Goal: Check status: Check status

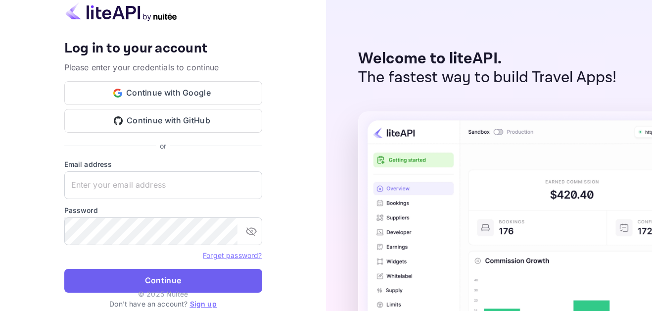
type input "[EMAIL_ADDRESS][DOMAIN_NAME]"
click at [177, 270] on button "Continue" at bounding box center [163, 281] width 198 height 24
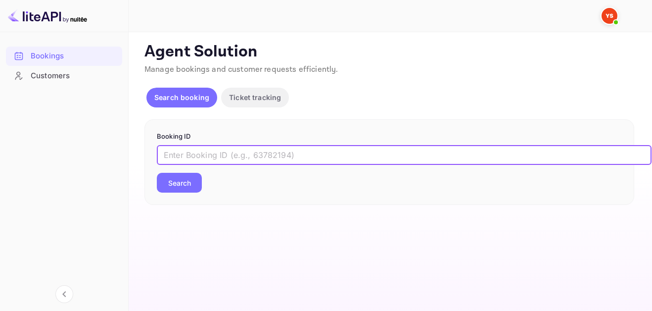
click at [211, 153] on input "text" at bounding box center [404, 155] width 495 height 20
paste input "9646234"
type input "9646234"
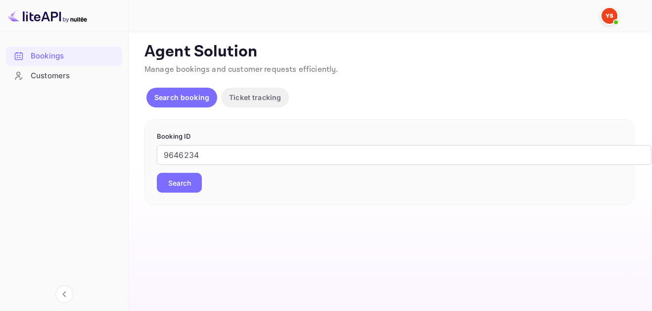
click at [196, 186] on button "Search" at bounding box center [179, 183] width 45 height 20
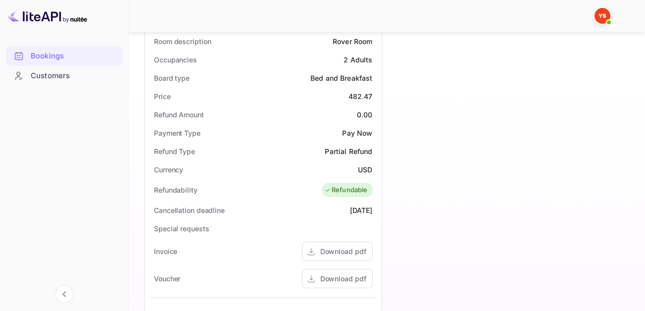
scroll to position [297, 0]
click at [342, 273] on div "Download pdf" at bounding box center [343, 277] width 46 height 10
drag, startPoint x: 309, startPoint y: 75, endPoint x: 375, endPoint y: 80, distance: 65.5
click at [375, 80] on div "Board type Bed and Breakfast" at bounding box center [263, 77] width 229 height 18
copy div "Bed and Breakfast"
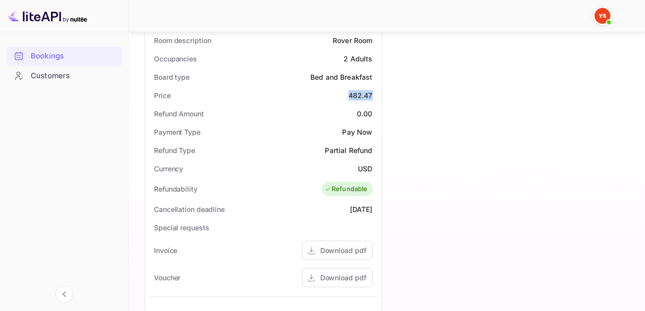
drag, startPoint x: 344, startPoint y: 90, endPoint x: 372, endPoint y: 92, distance: 27.8
click at [372, 92] on div "Price 482.47" at bounding box center [263, 95] width 229 height 18
copy div "482.47"
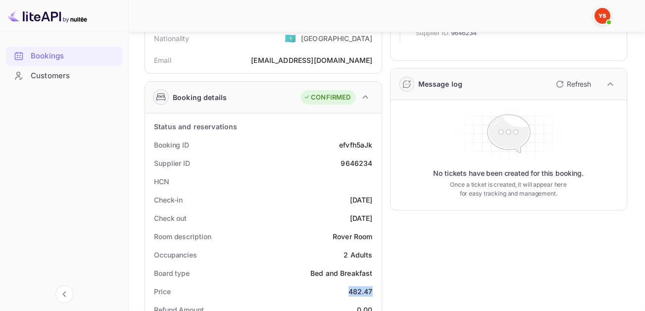
scroll to position [49, 0]
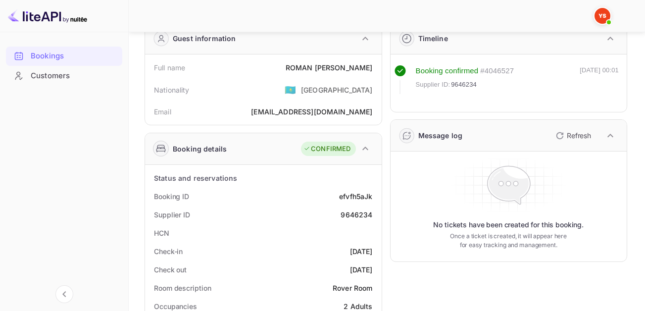
click at [339, 71] on div "[PERSON_NAME]" at bounding box center [329, 67] width 87 height 10
drag, startPoint x: 291, startPoint y: 61, endPoint x: 375, endPoint y: 65, distance: 84.2
click at [375, 66] on div "Full name [PERSON_NAME]" at bounding box center [263, 67] width 229 height 18
copy div "[PERSON_NAME]"
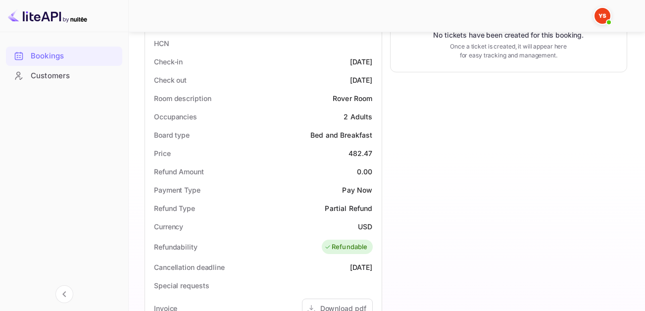
scroll to position [346, 0]
